Goal: Task Accomplishment & Management: Complete application form

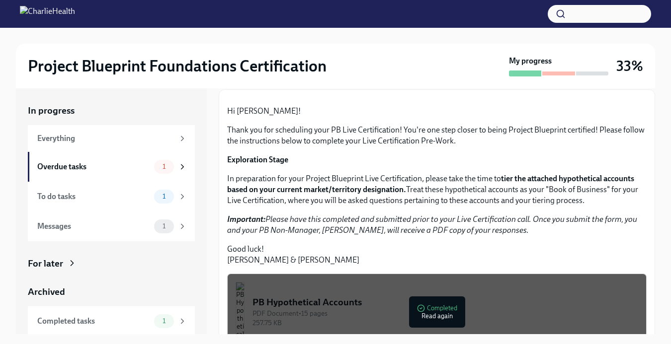
scroll to position [71, 0]
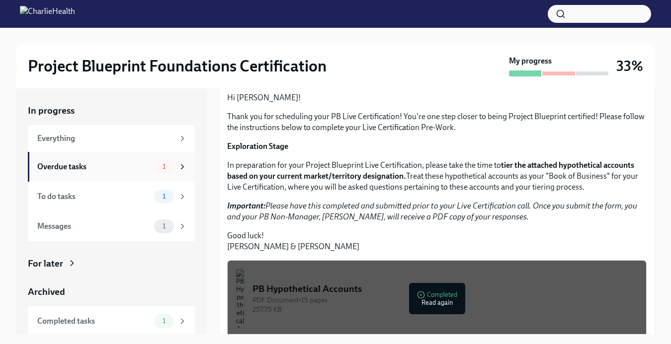
click at [135, 163] on div "Overdue tasks" at bounding box center [93, 167] width 113 height 11
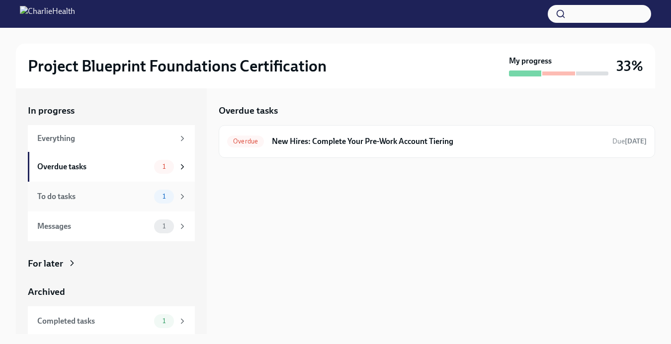
click at [116, 196] on div "To do tasks" at bounding box center [93, 196] width 113 height 11
click at [108, 172] on div "Overdue tasks 1" at bounding box center [112, 167] width 150 height 14
click at [117, 236] on div "Messages 1" at bounding box center [111, 227] width 167 height 30
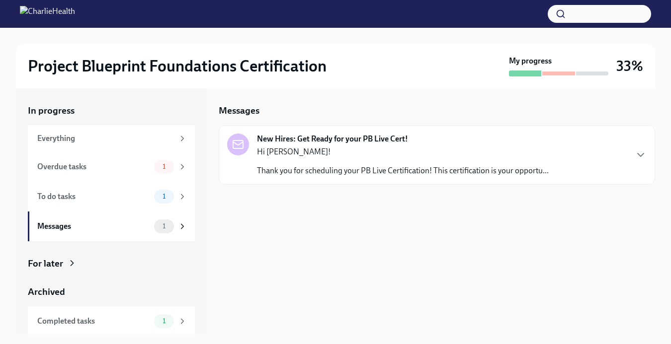
click at [359, 142] on strong "New Hires: Get Ready for your PB Live Cert!" at bounding box center [332, 139] width 151 height 11
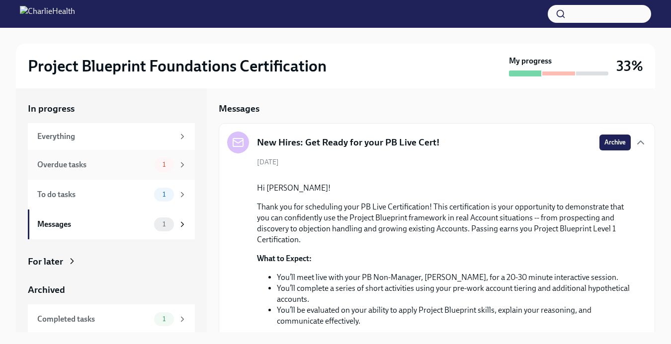
click at [103, 162] on div "Overdue tasks" at bounding box center [93, 165] width 113 height 11
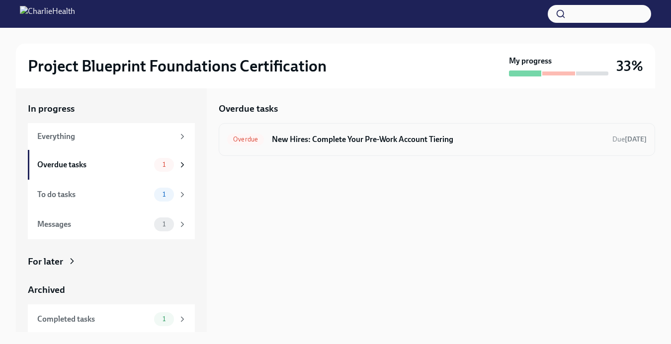
click at [276, 143] on h6 "New Hires: Complete Your Pre-Work Account Tiering" at bounding box center [438, 139] width 332 height 11
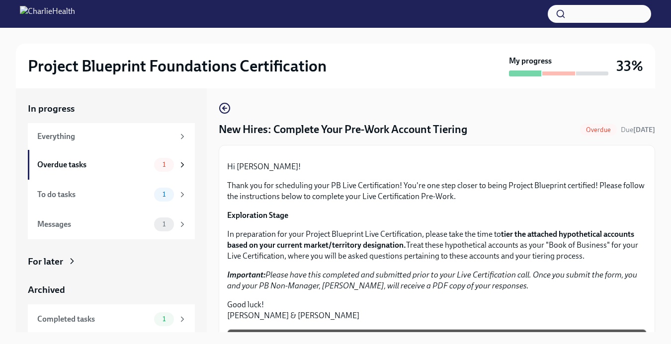
scroll to position [270, 0]
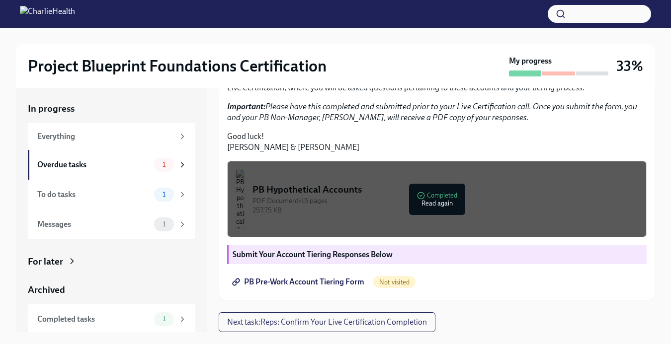
click at [336, 282] on span "PB Pre-Work Account Tiering Form" at bounding box center [299, 282] width 130 height 10
